Goal: Register for event/course

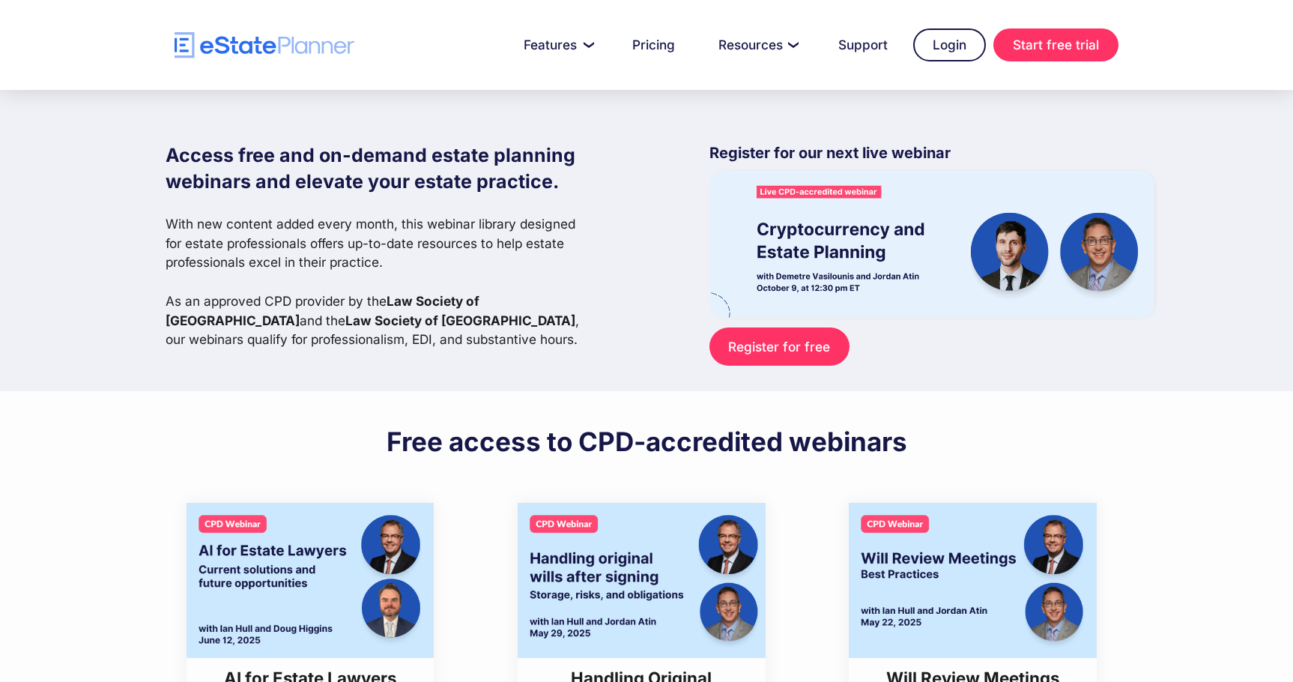
scroll to position [7114, 0]
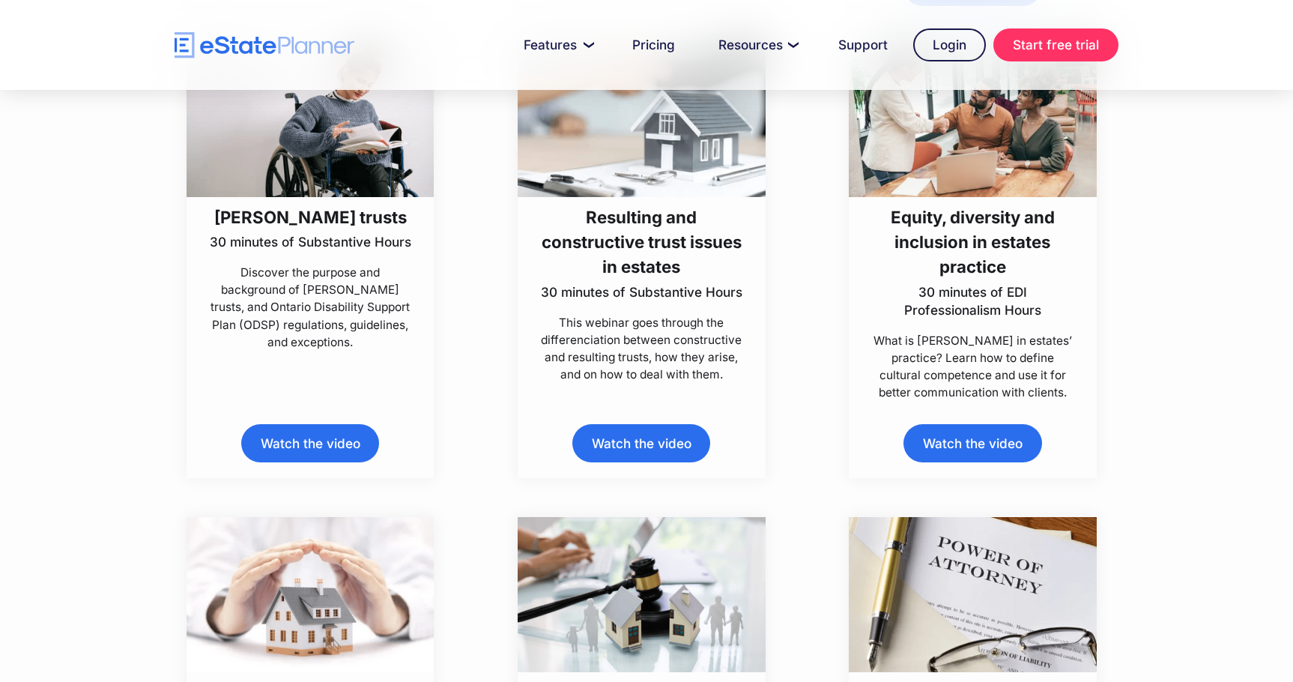
click at [966, 345] on p "What is EDI in estates’ practice? Learn how to define cultural competence and u…" at bounding box center [973, 367] width 207 height 70
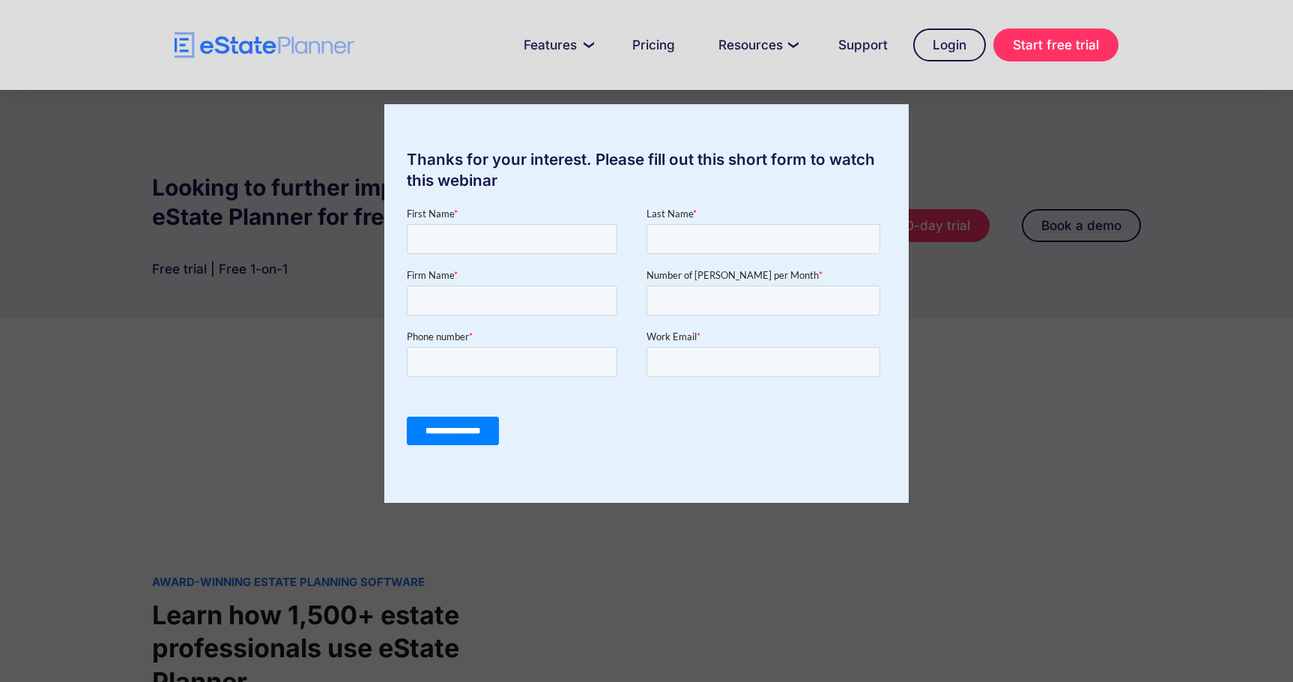
scroll to position [749, 0]
click at [171, 368] on div "Thanks for your interest. Please fill out this short form to watch this webinar" at bounding box center [646, 341] width 1293 height 682
click at [1031, 295] on div "Thanks for your interest. Please fill out this short form to watch this webinar" at bounding box center [646, 341] width 1293 height 682
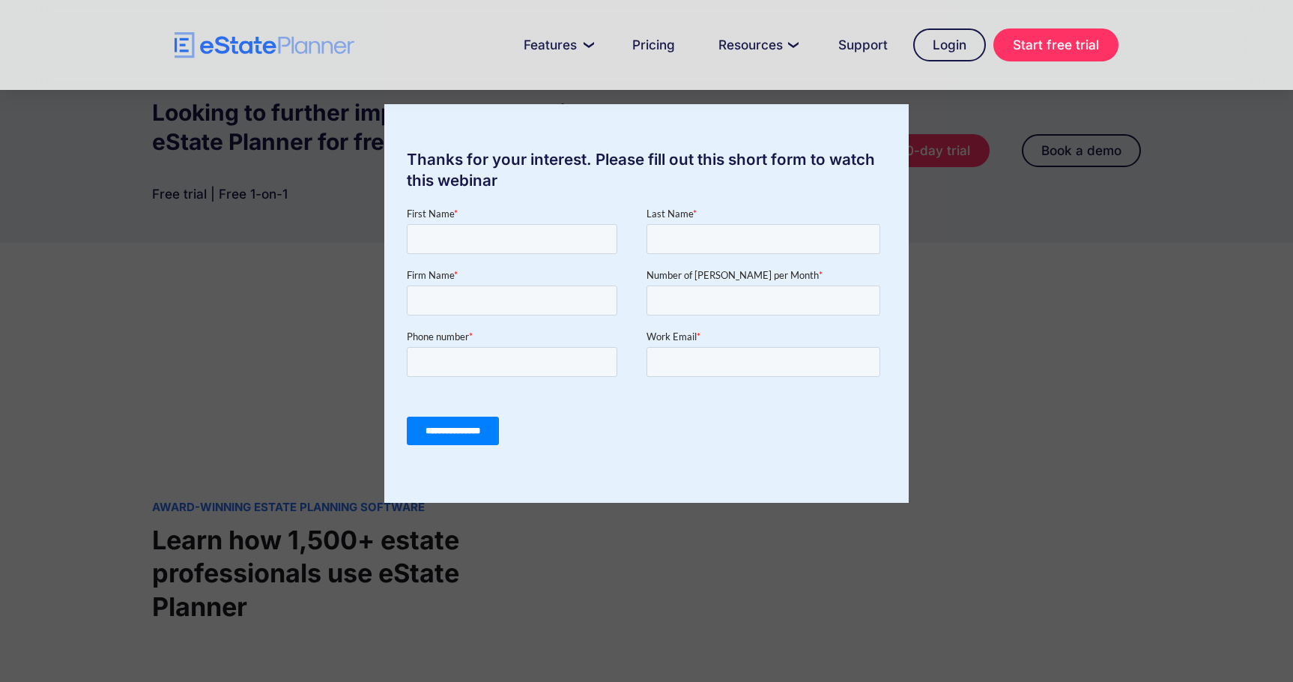
scroll to position [824, 0]
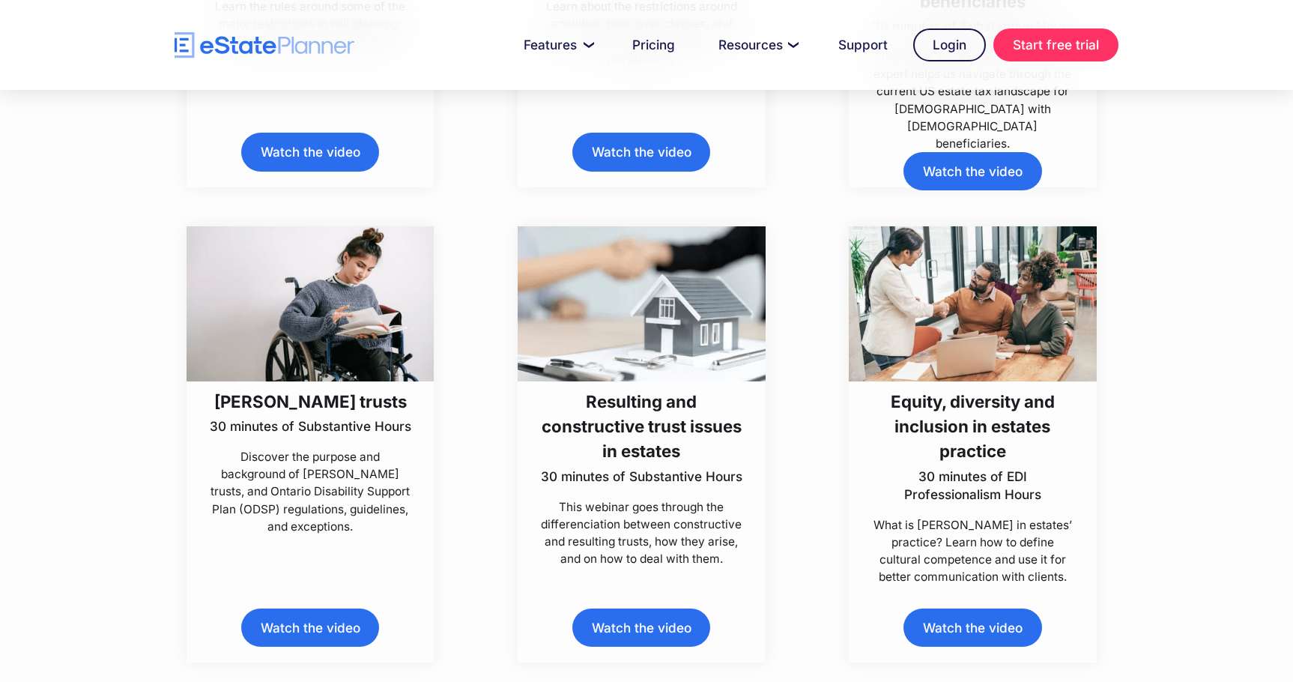
scroll to position [6964, 0]
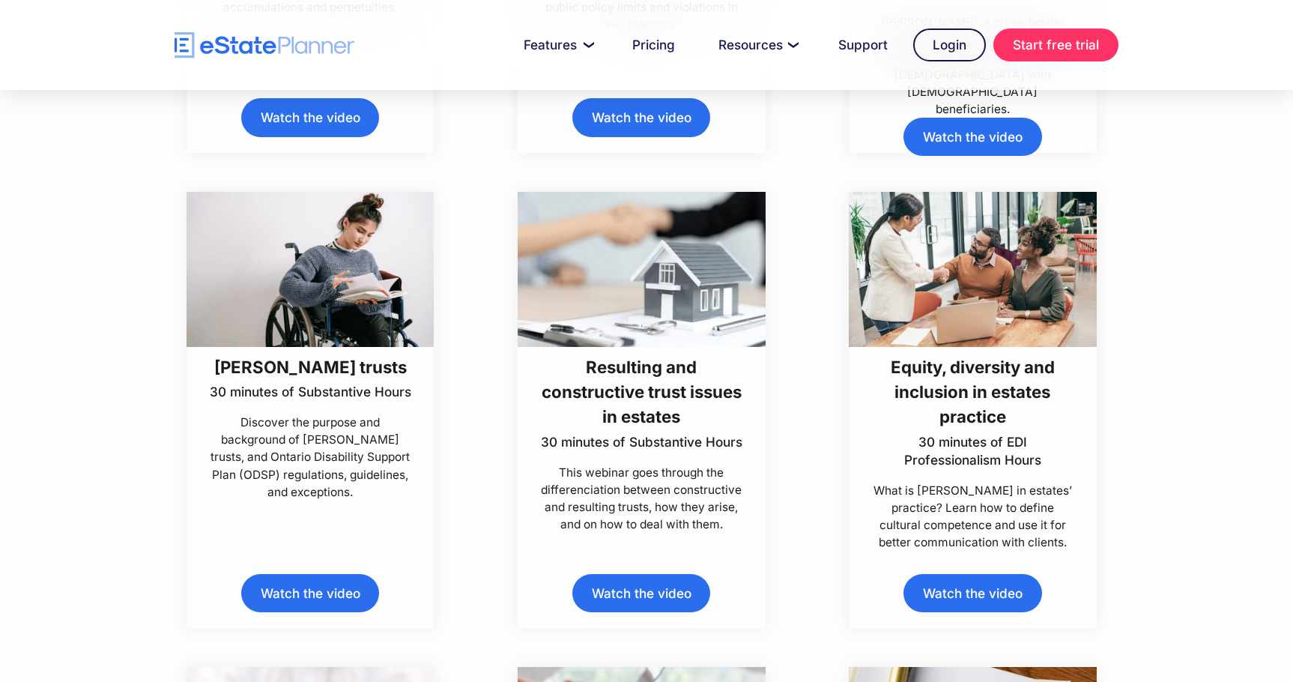
click at [947, 411] on h3 "Equity, diversity and inclusion in estates practice" at bounding box center [973, 391] width 207 height 75
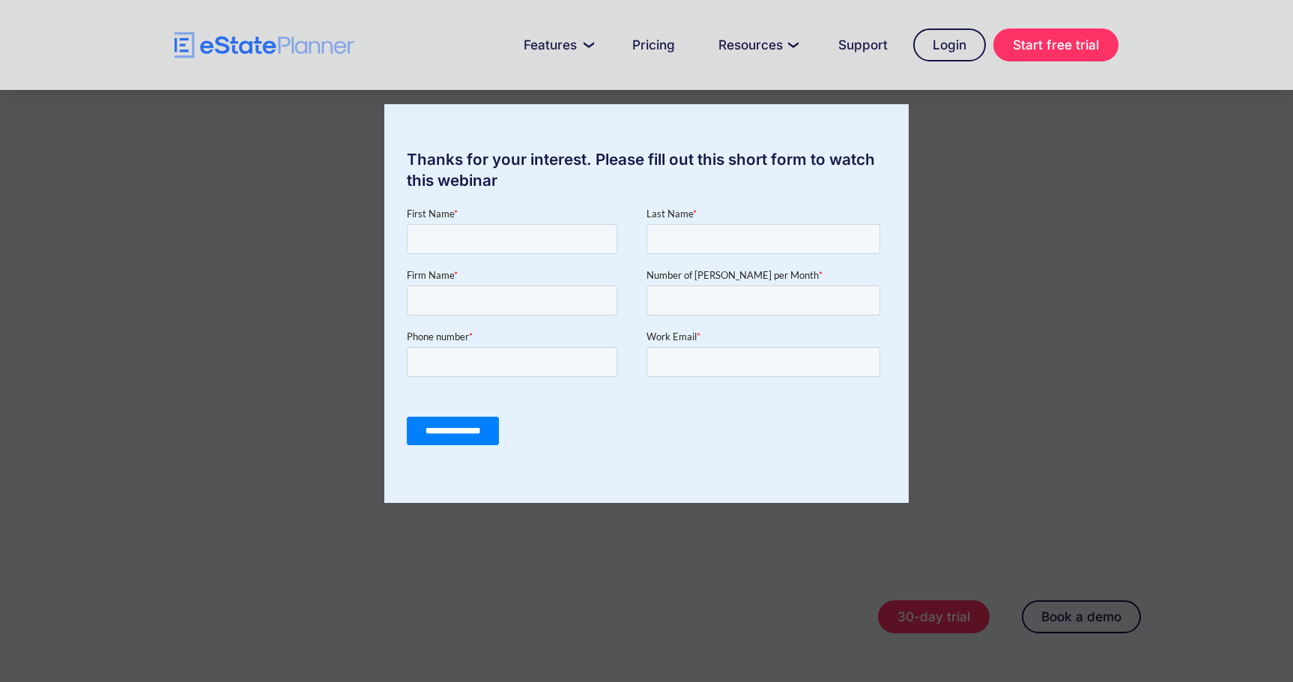
scroll to position [375, 0]
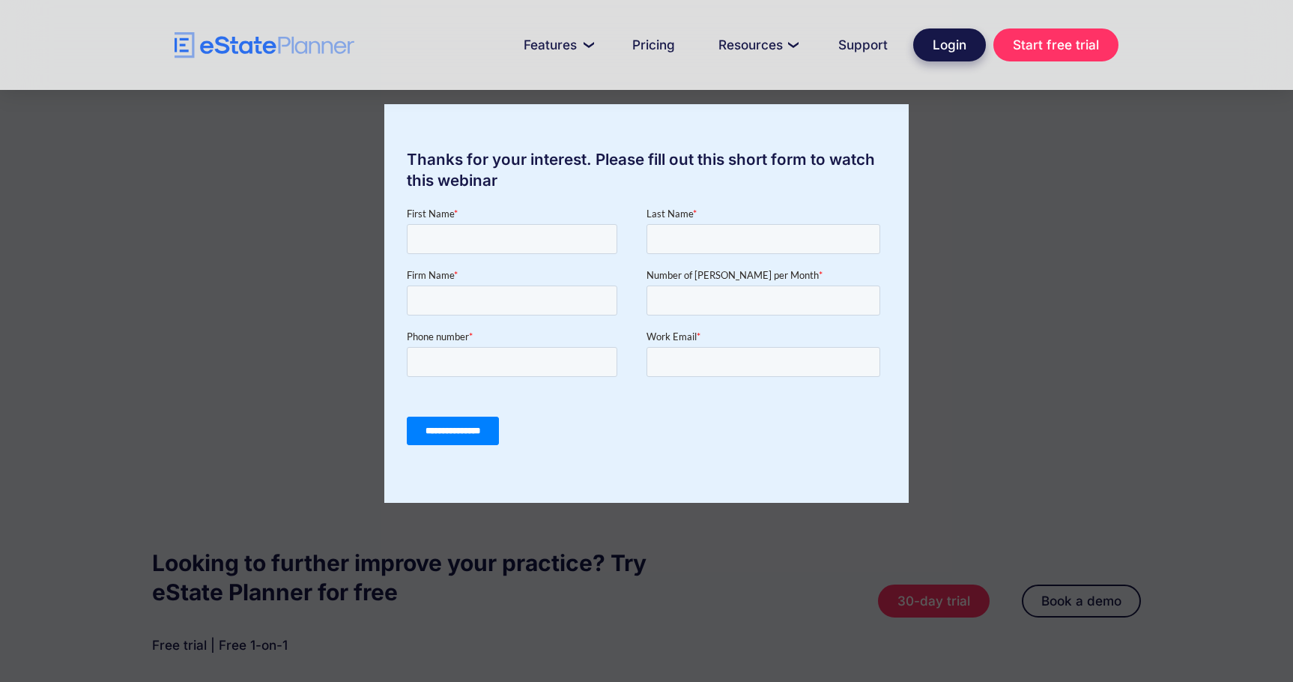
click at [944, 36] on link "Login" at bounding box center [949, 44] width 73 height 33
